Goal: Task Accomplishment & Management: Complete application form

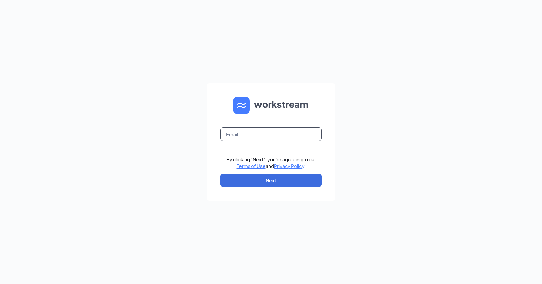
click at [277, 131] on input "text" at bounding box center [271, 134] width 102 height 14
paste input "JJStrangeAllegro1!"
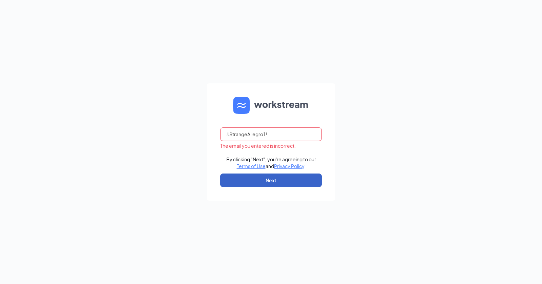
click at [247, 182] on button "Next" at bounding box center [271, 180] width 102 height 14
click at [289, 134] on input "JJStrangeAllegro1!" at bounding box center [271, 134] width 102 height 14
click at [288, 133] on input "JJStrangeAllegro1!" at bounding box center [271, 134] width 102 height 14
type input "JJStrangeAllegro1"
type input "[EMAIL_ADDRESS][DOMAIN_NAME]"
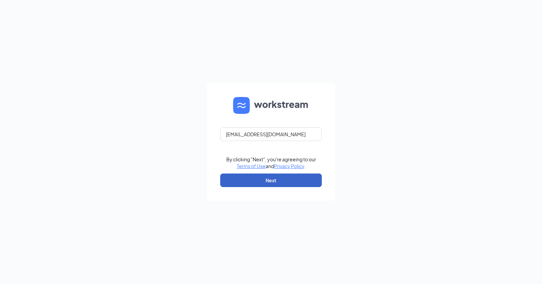
click at [292, 176] on button "Next" at bounding box center [271, 180] width 102 height 14
